Goal: Complete application form

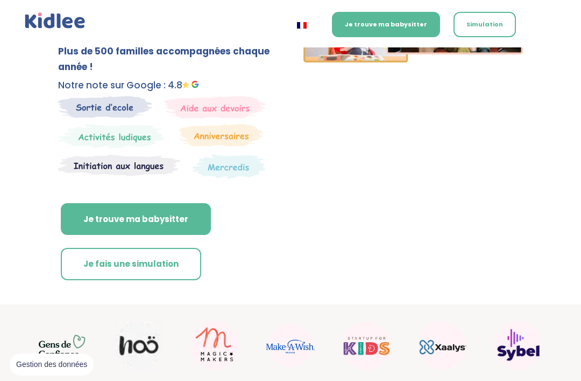
scroll to position [261, 0]
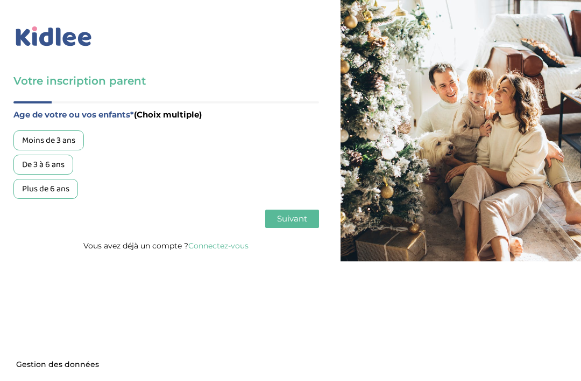
click at [55, 190] on div "Plus de 6 ans" at bounding box center [45, 189] width 65 height 20
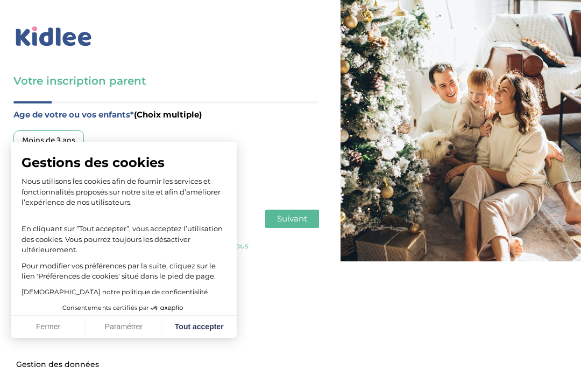
click at [53, 327] on button "Fermer" at bounding box center [48, 326] width 75 height 23
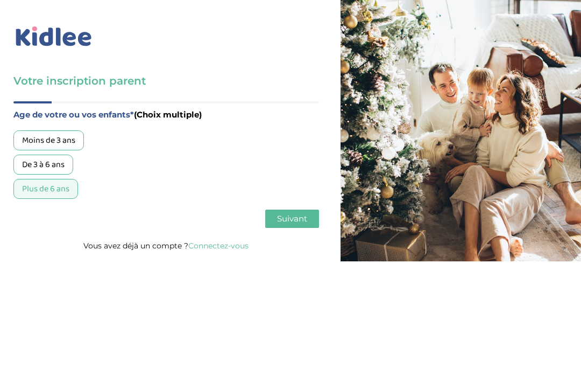
click at [301, 222] on span "Suivant" at bounding box center [292, 218] width 30 height 10
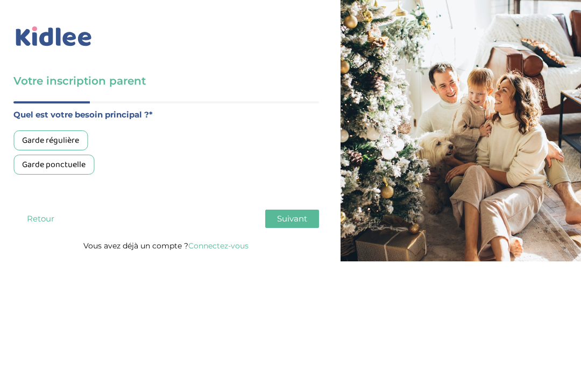
click at [68, 140] on div "Garde régulière" at bounding box center [50, 140] width 74 height 20
click at [296, 223] on span "Suivant" at bounding box center [292, 218] width 30 height 10
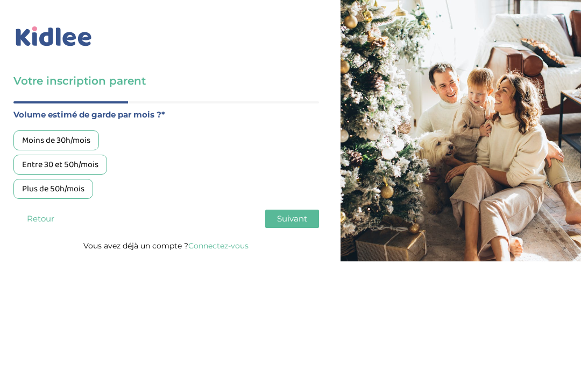
click at [76, 140] on div "Moins de 30h/mois" at bounding box center [56, 140] width 86 height 20
click at [290, 223] on span "Suivant" at bounding box center [292, 218] width 30 height 10
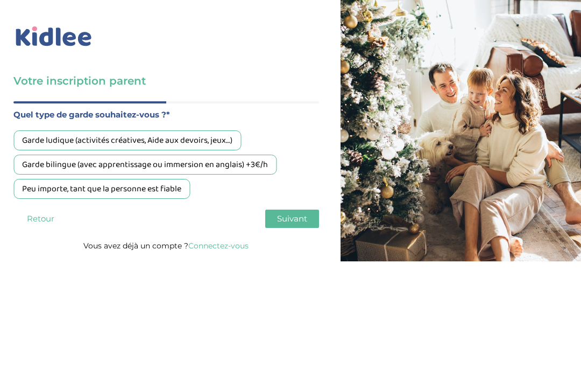
click at [114, 194] on div "Peu importe, tant que la personne est fiable" at bounding box center [101, 189] width 177 height 20
click at [302, 222] on span "Suivant" at bounding box center [292, 218] width 30 height 10
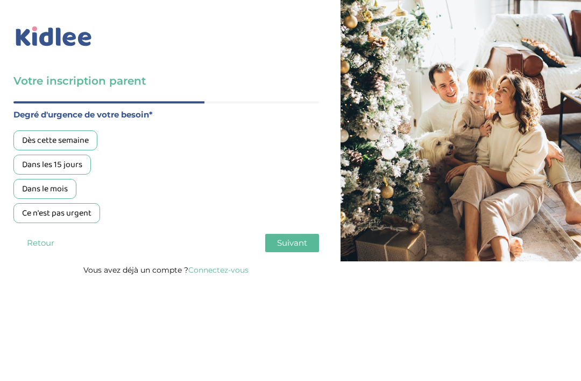
click at [61, 191] on div "Dans le mois" at bounding box center [44, 189] width 63 height 20
click at [297, 248] on span "Suivant" at bounding box center [292, 242] width 30 height 10
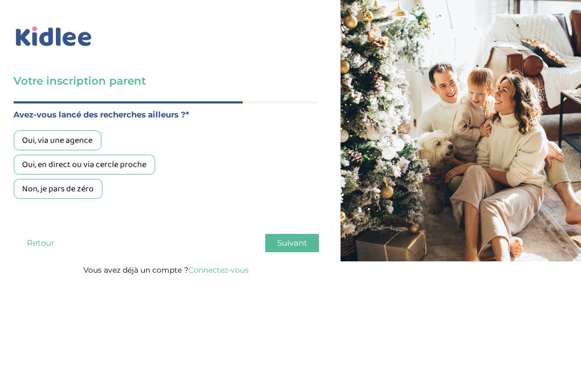
click at [81, 189] on div "Non, je pars de zéro" at bounding box center [57, 189] width 89 height 20
click at [298, 252] on button "Suivant" at bounding box center [292, 243] width 54 height 18
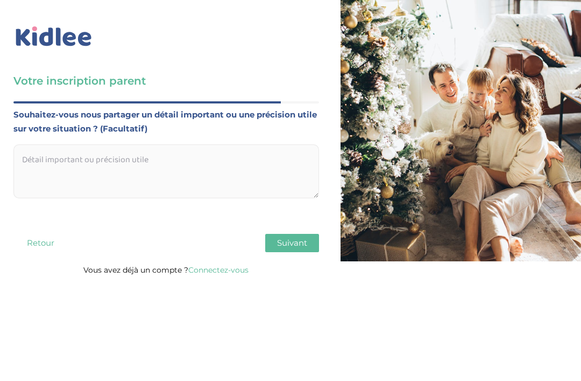
click at [293, 248] on span "Suivant" at bounding box center [292, 242] width 30 height 10
